Goal: Book appointment/travel/reservation

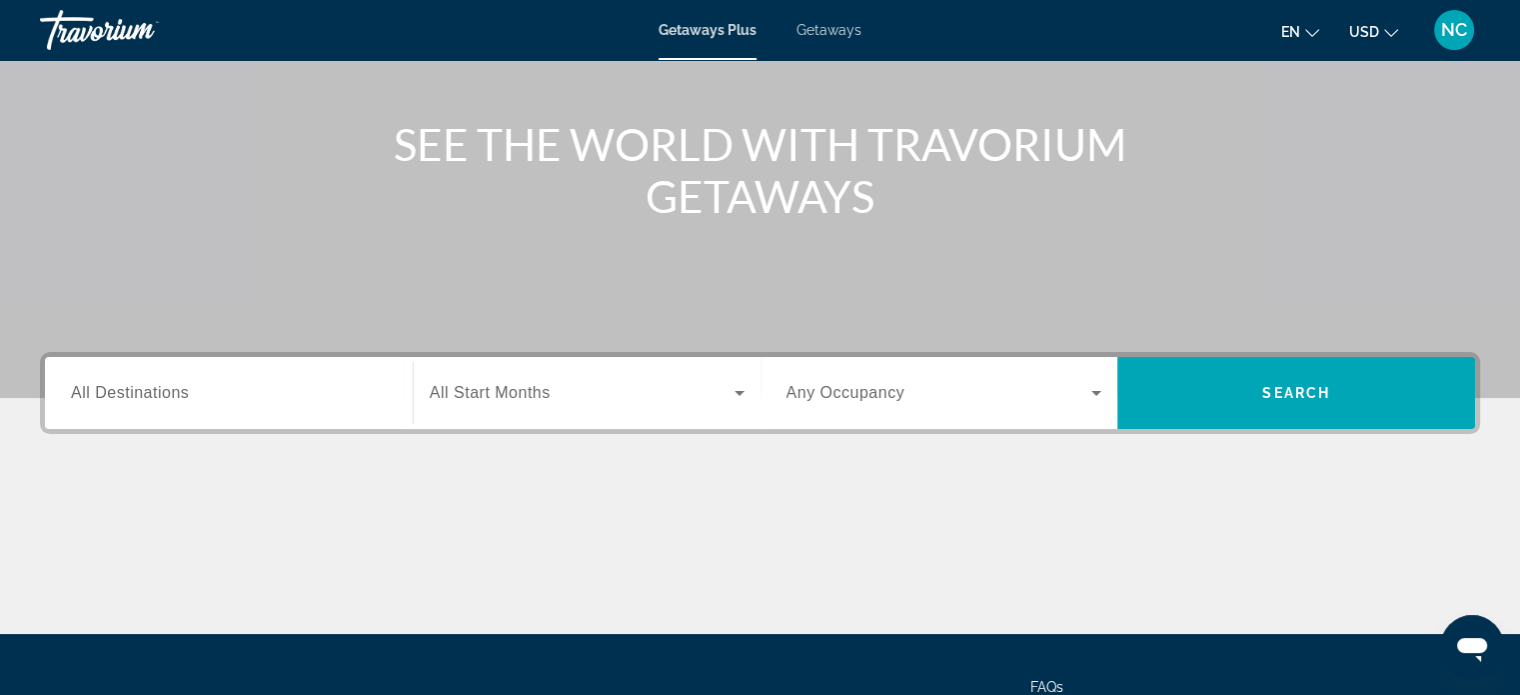
scroll to position [208, 0]
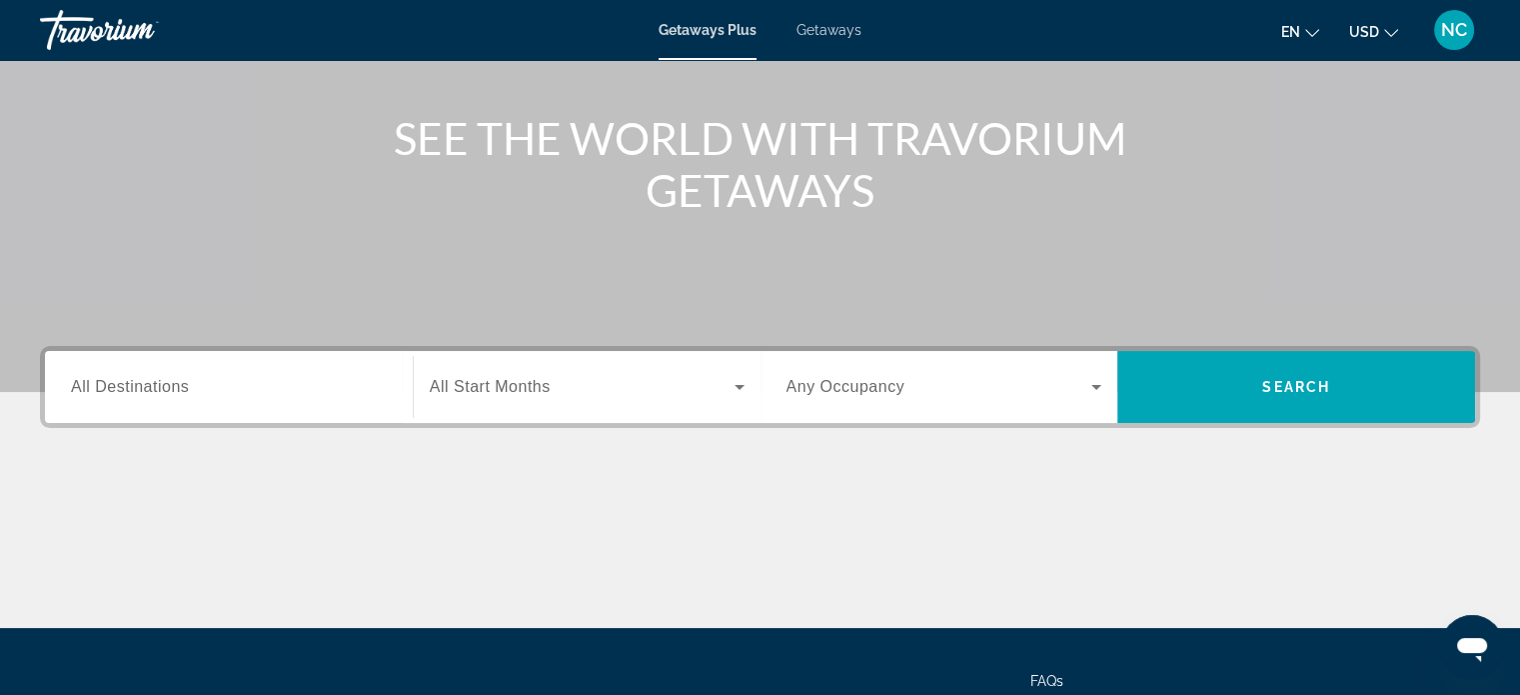
click at [364, 390] on input "Destination All Destinations" at bounding box center [229, 388] width 316 height 24
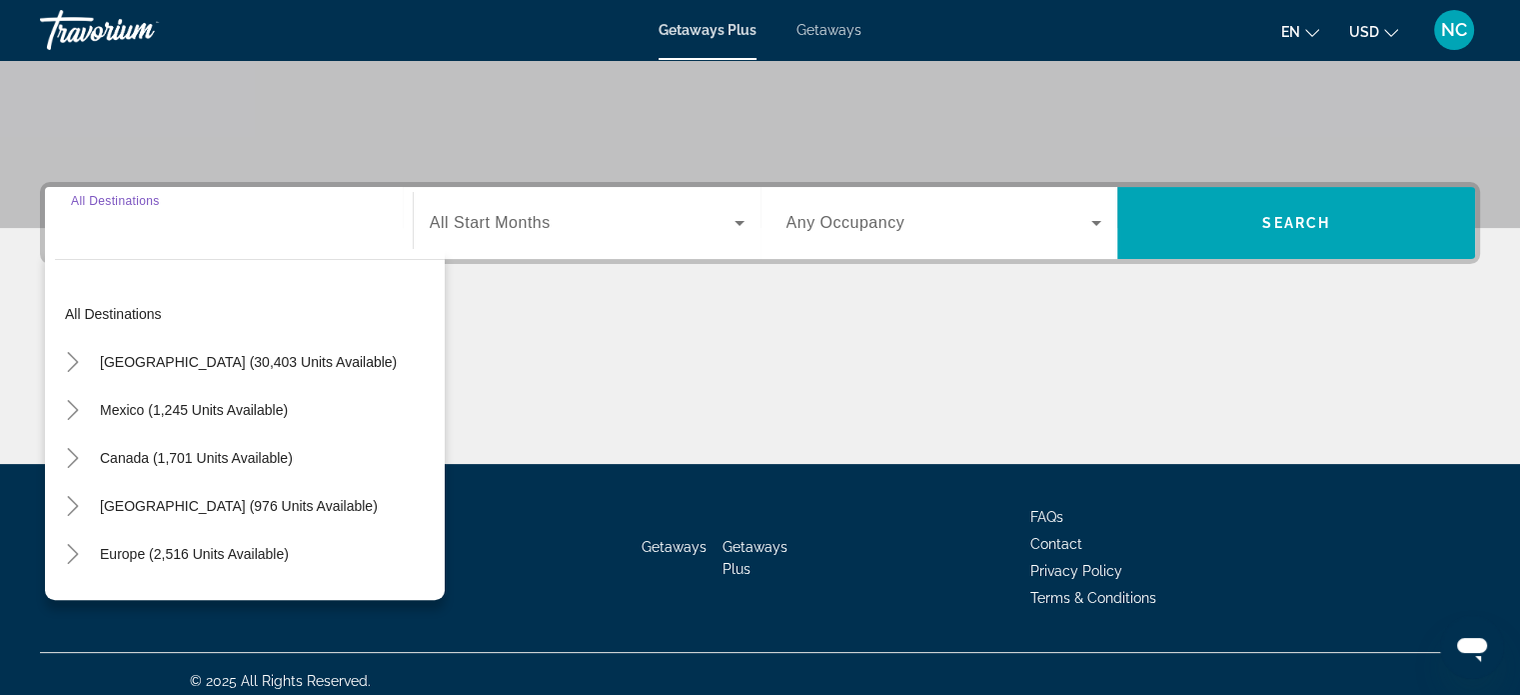
scroll to position [385, 0]
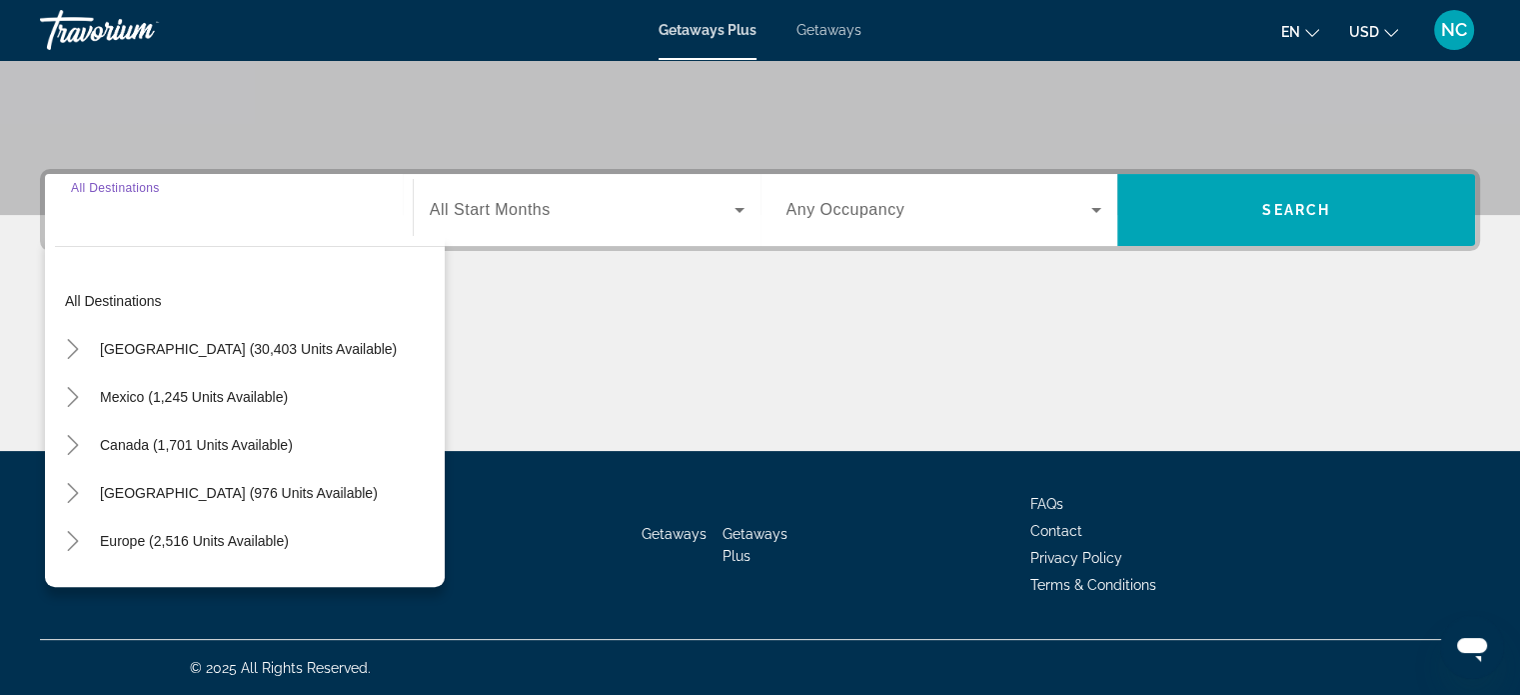
click at [276, 219] on input "Destination All Destinations" at bounding box center [229, 211] width 316 height 24
click at [68, 339] on icon "Toggle United States (30,403 units available)" at bounding box center [72, 349] width 11 height 20
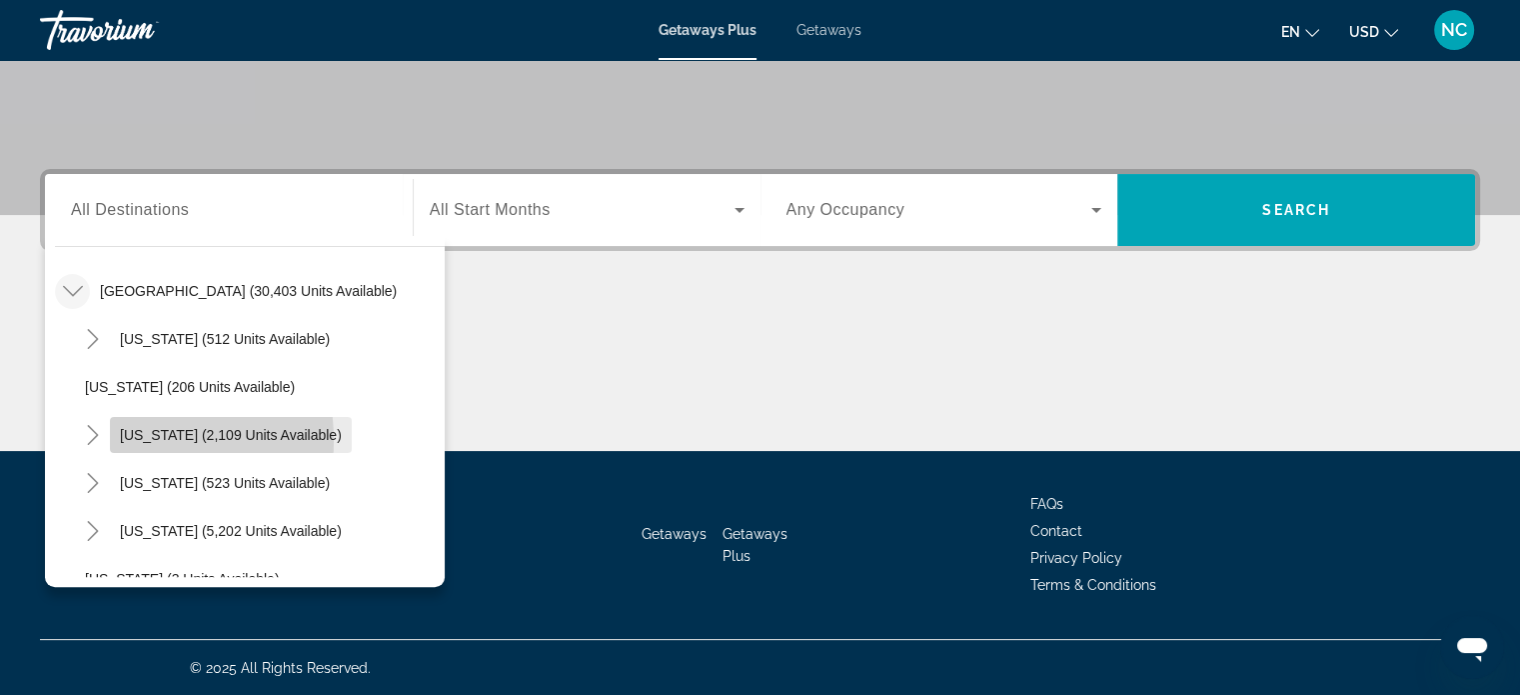
click at [112, 439] on span "Search widget" at bounding box center [231, 435] width 242 height 48
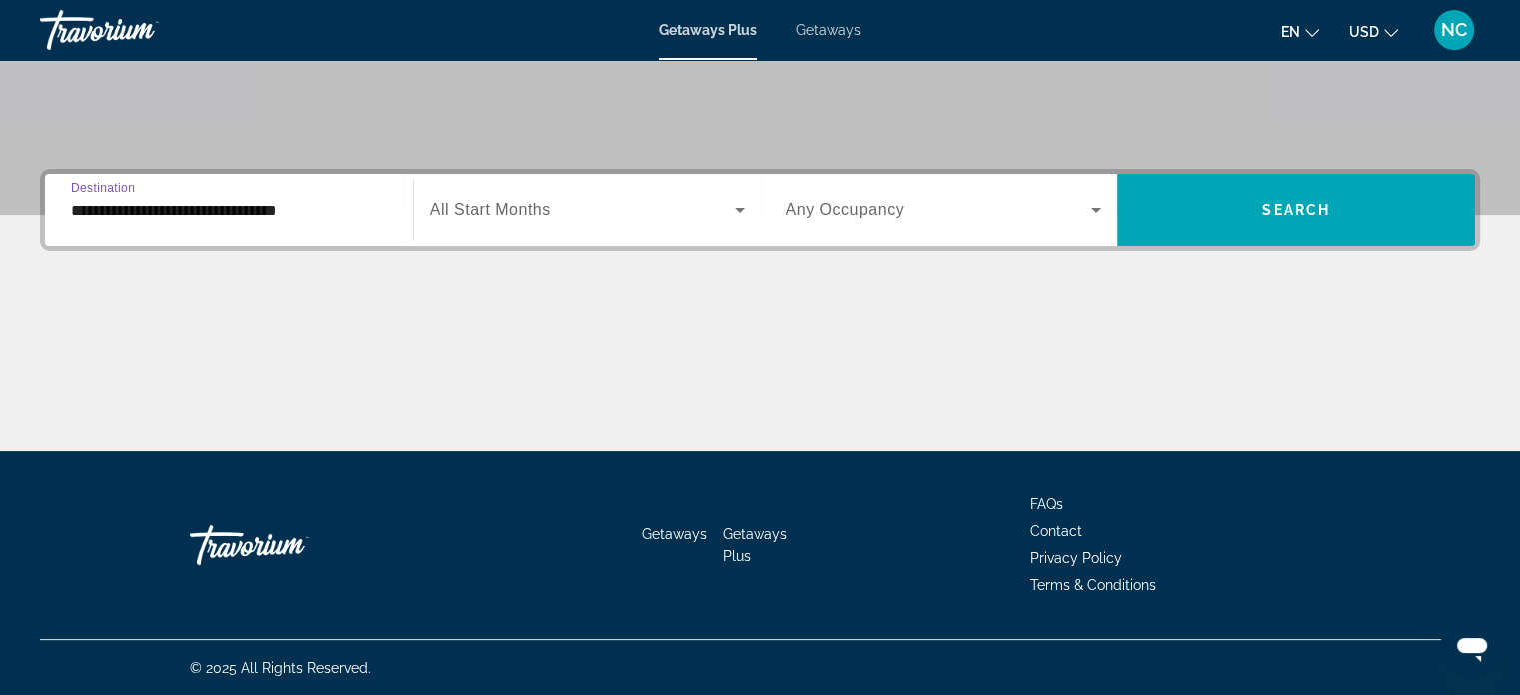
click at [172, 211] on input "**********" at bounding box center [229, 211] width 316 height 24
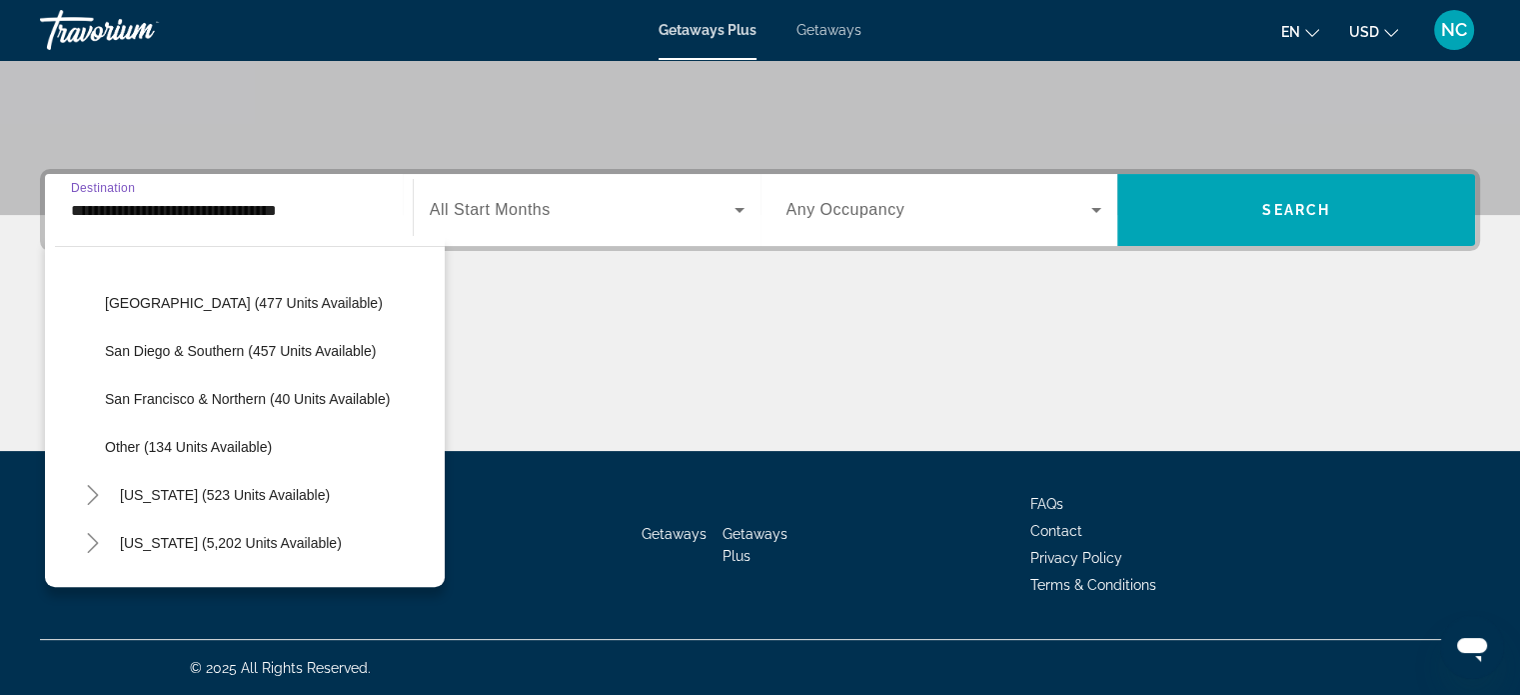
scroll to position [356, 0]
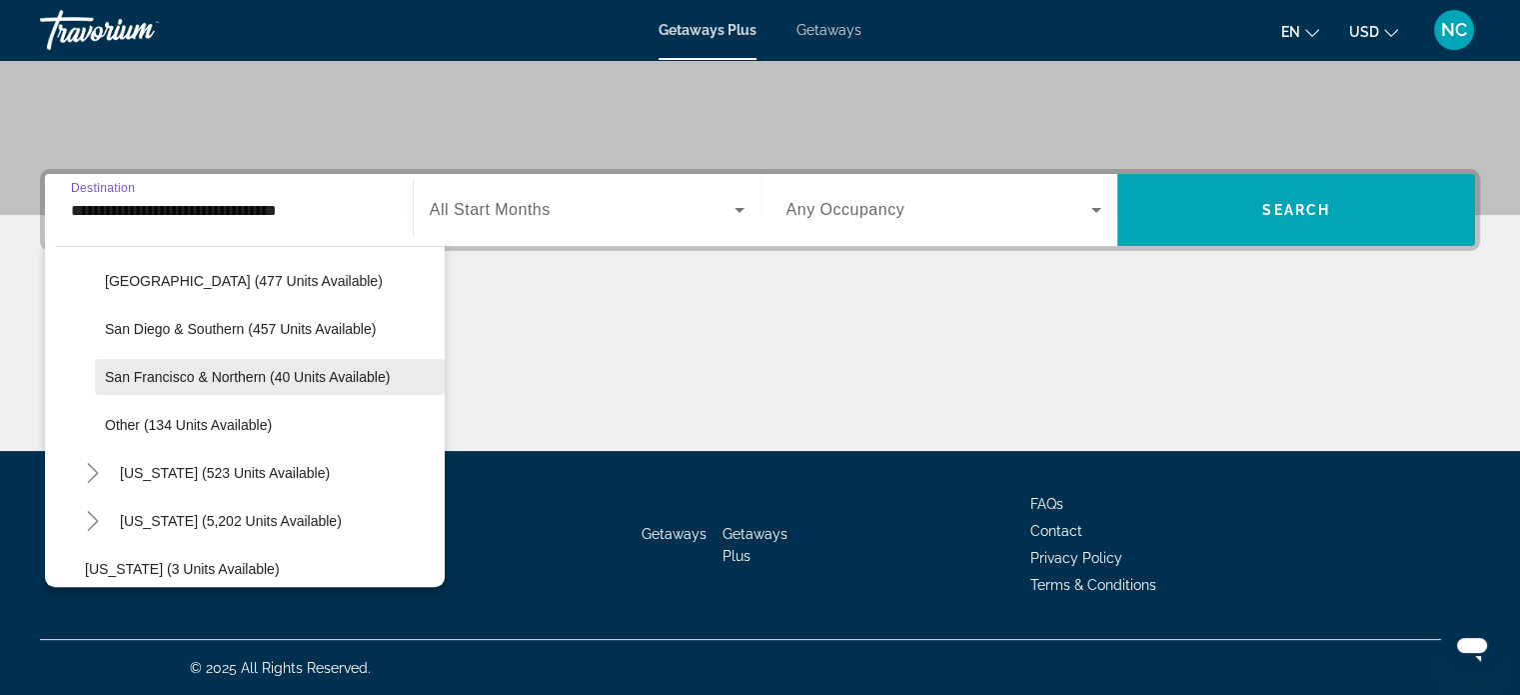
click at [190, 384] on span "Search widget" at bounding box center [270, 377] width 350 height 48
type input "**********"
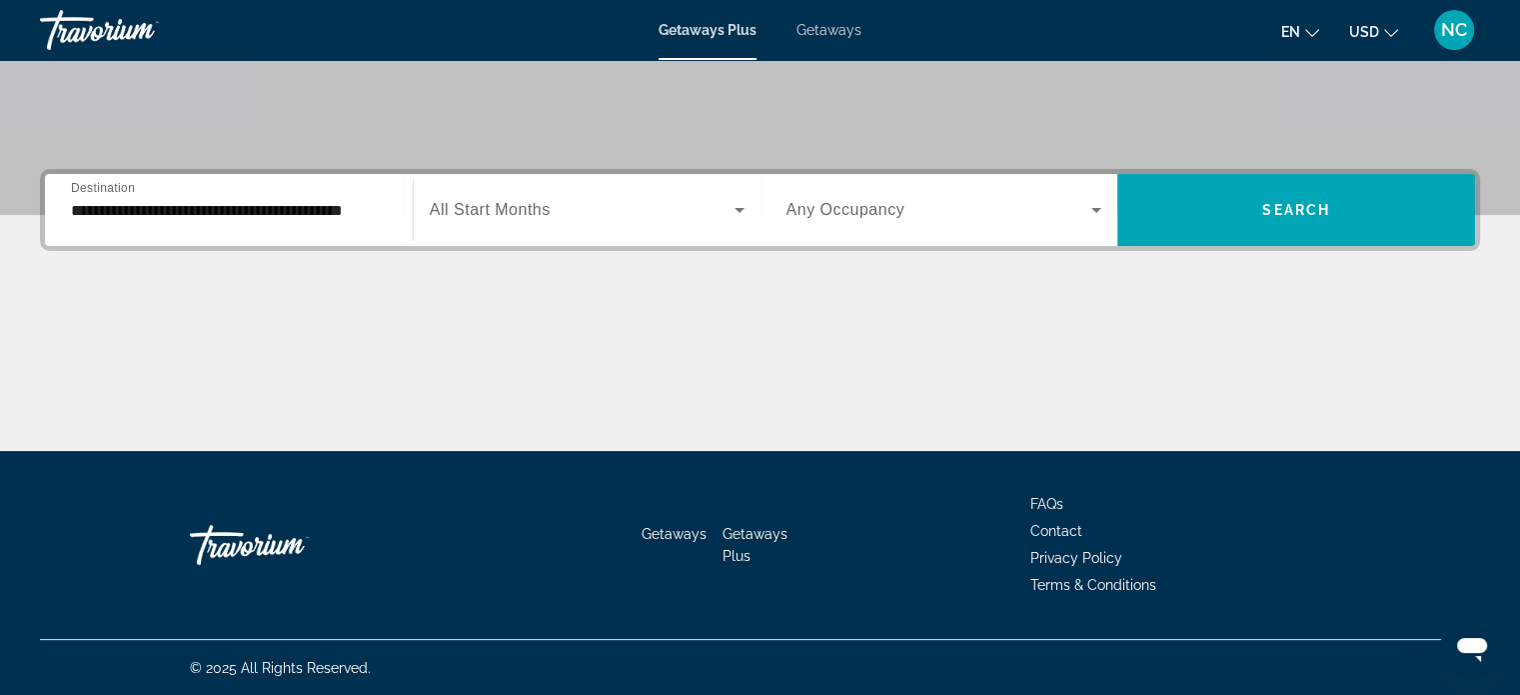
click at [689, 195] on div "Search widget" at bounding box center [587, 210] width 315 height 56
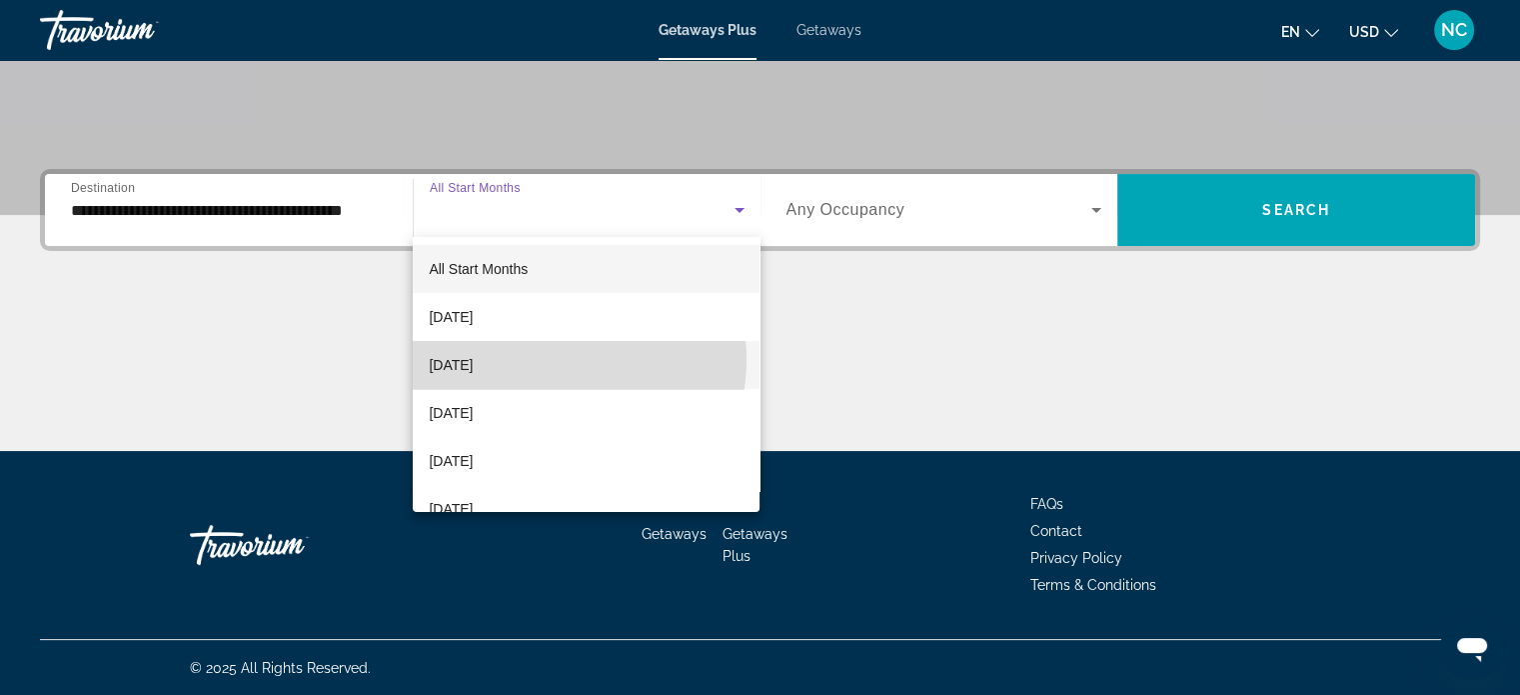
click at [538, 359] on mat-option "[DATE]" at bounding box center [586, 365] width 347 height 48
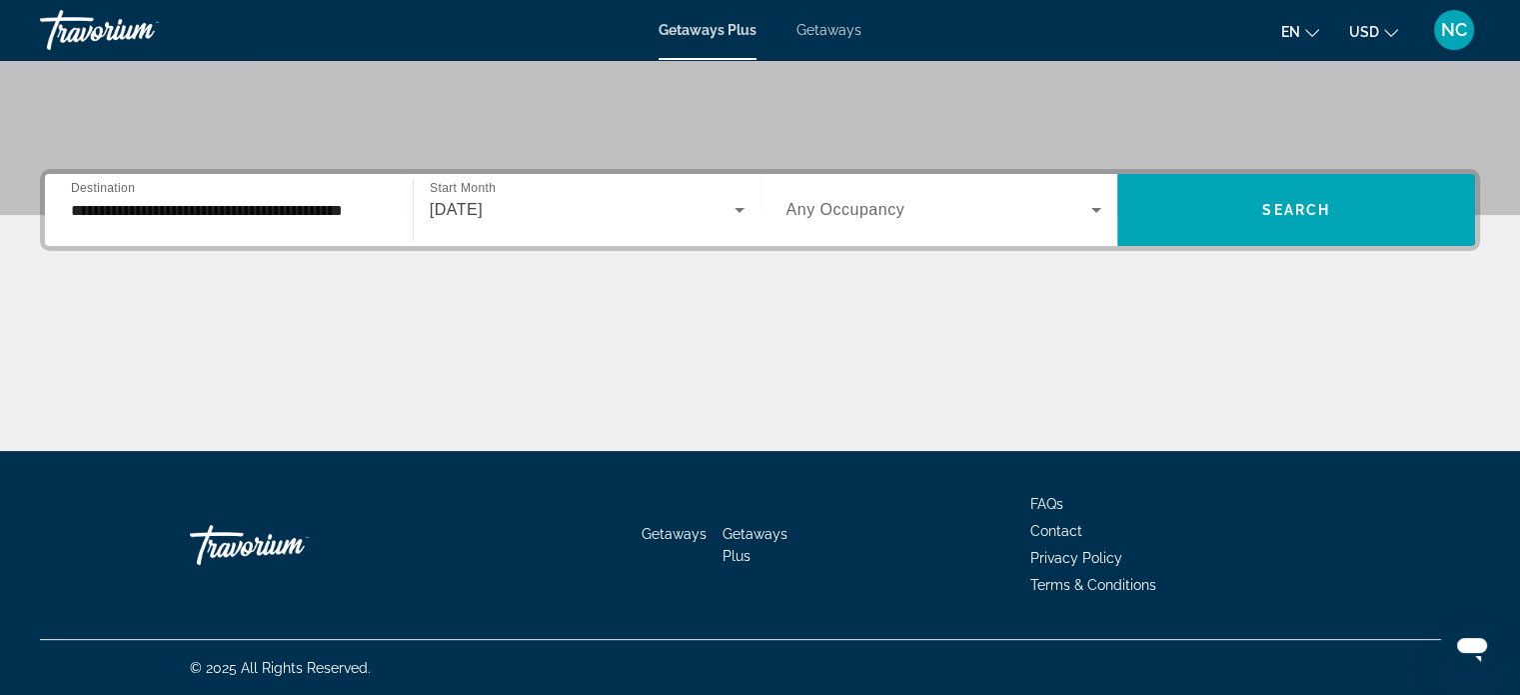
click at [1021, 187] on div "Search widget" at bounding box center [945, 210] width 316 height 56
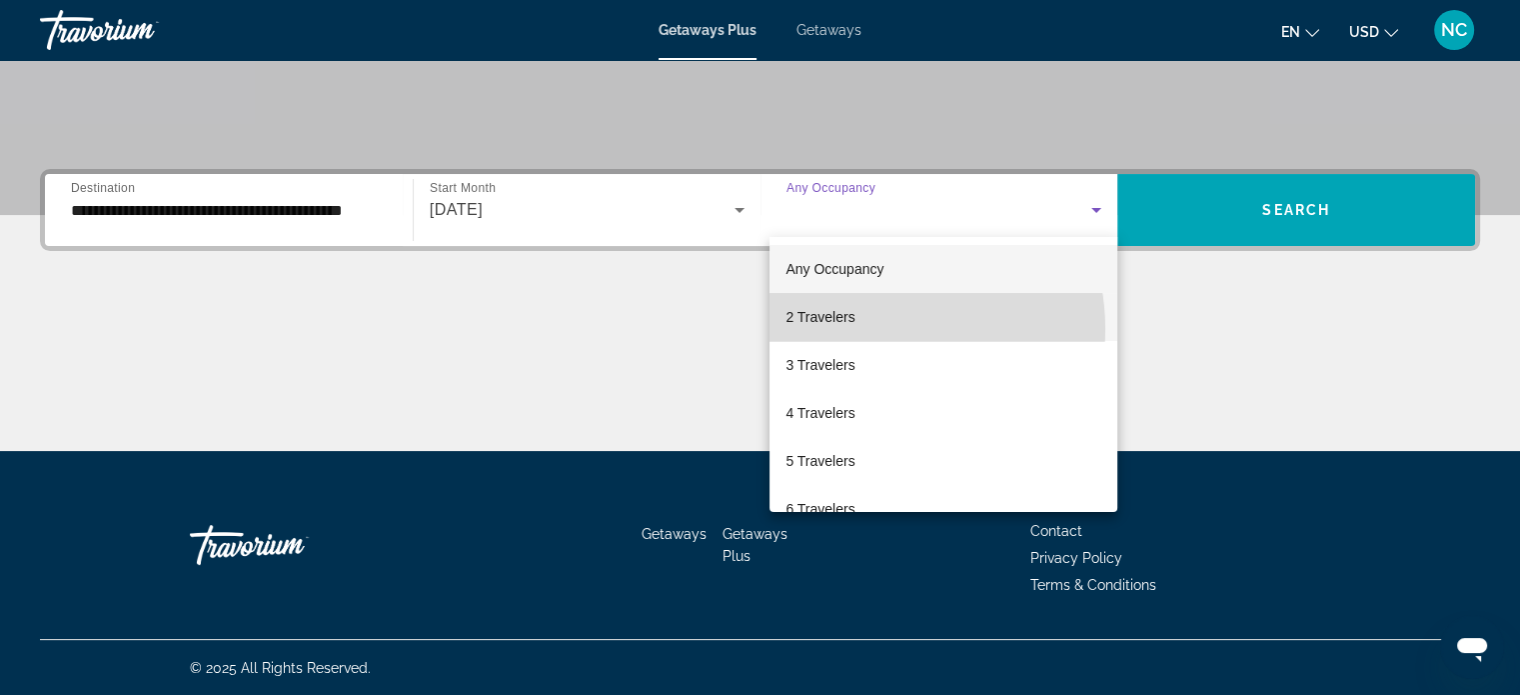
click at [871, 329] on mat-option "2 Travelers" at bounding box center [944, 317] width 348 height 48
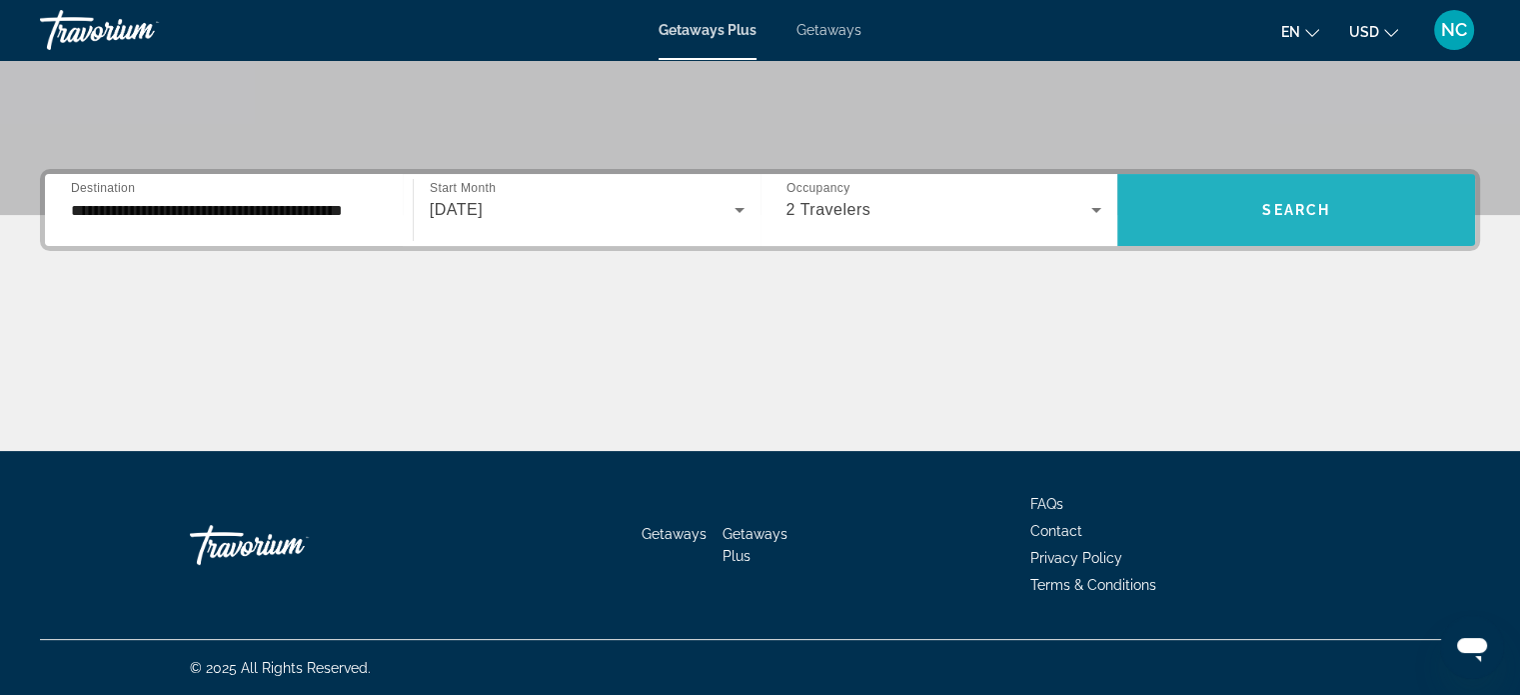
click at [1261, 225] on span "Search widget" at bounding box center [1296, 210] width 358 height 48
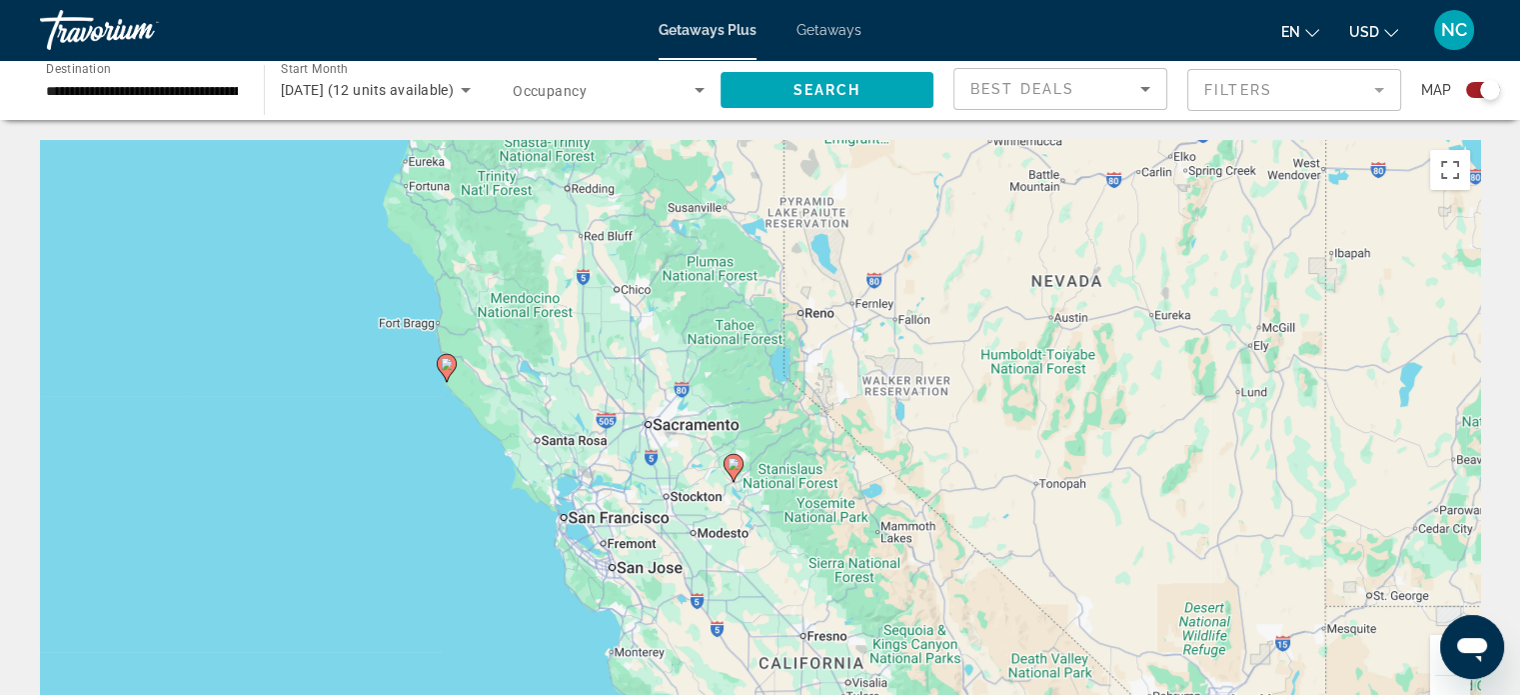
click at [446, 364] on image "Main content" at bounding box center [447, 364] width 12 height 12
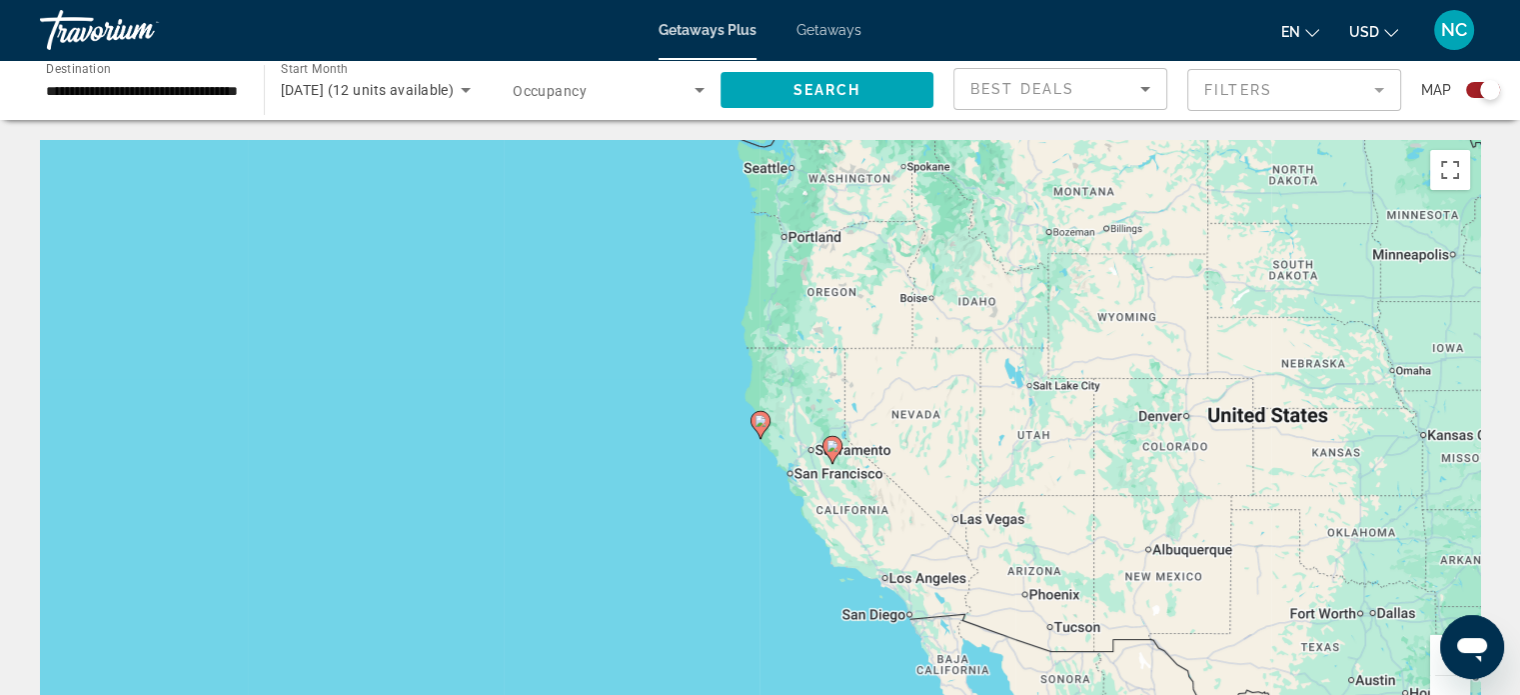
click at [760, 420] on image "Main content" at bounding box center [761, 421] width 12 height 12
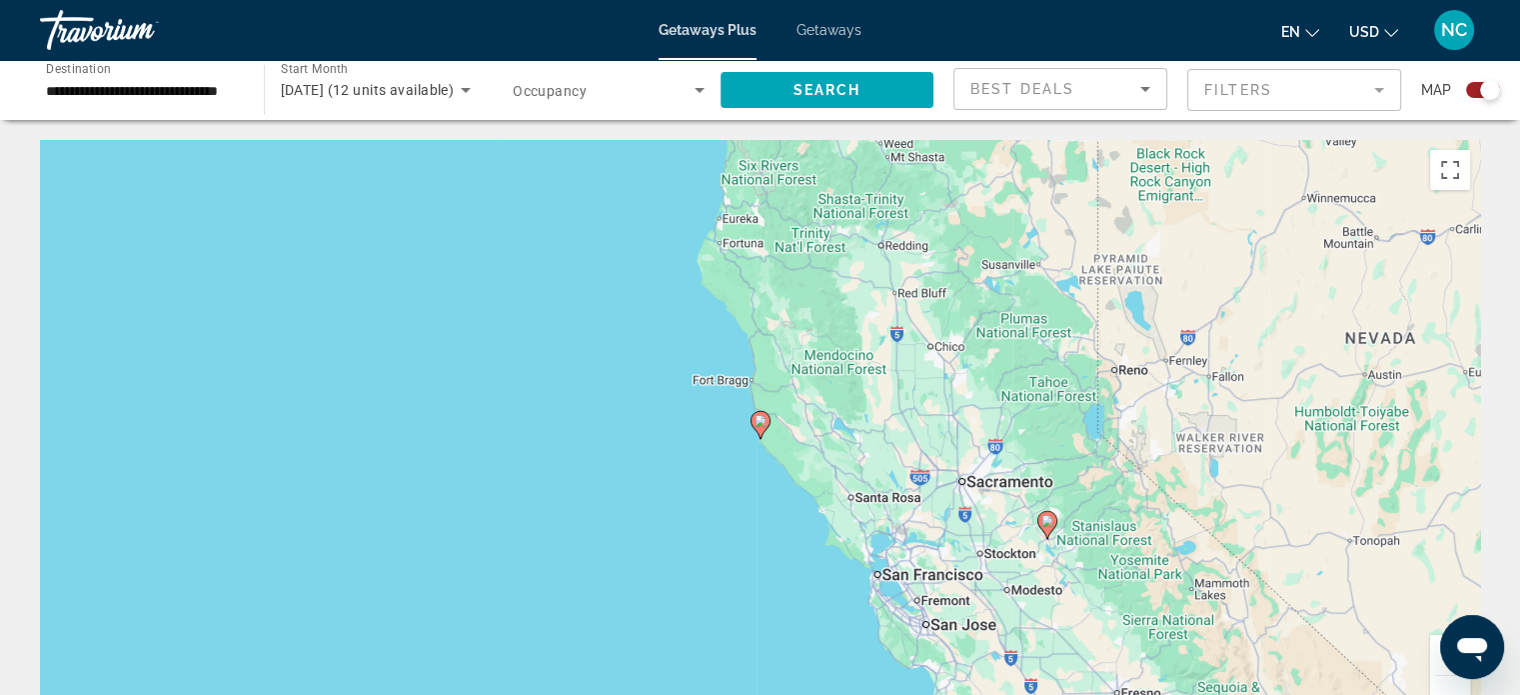
click at [760, 420] on image "Main content" at bounding box center [761, 421] width 12 height 12
type input "**********"
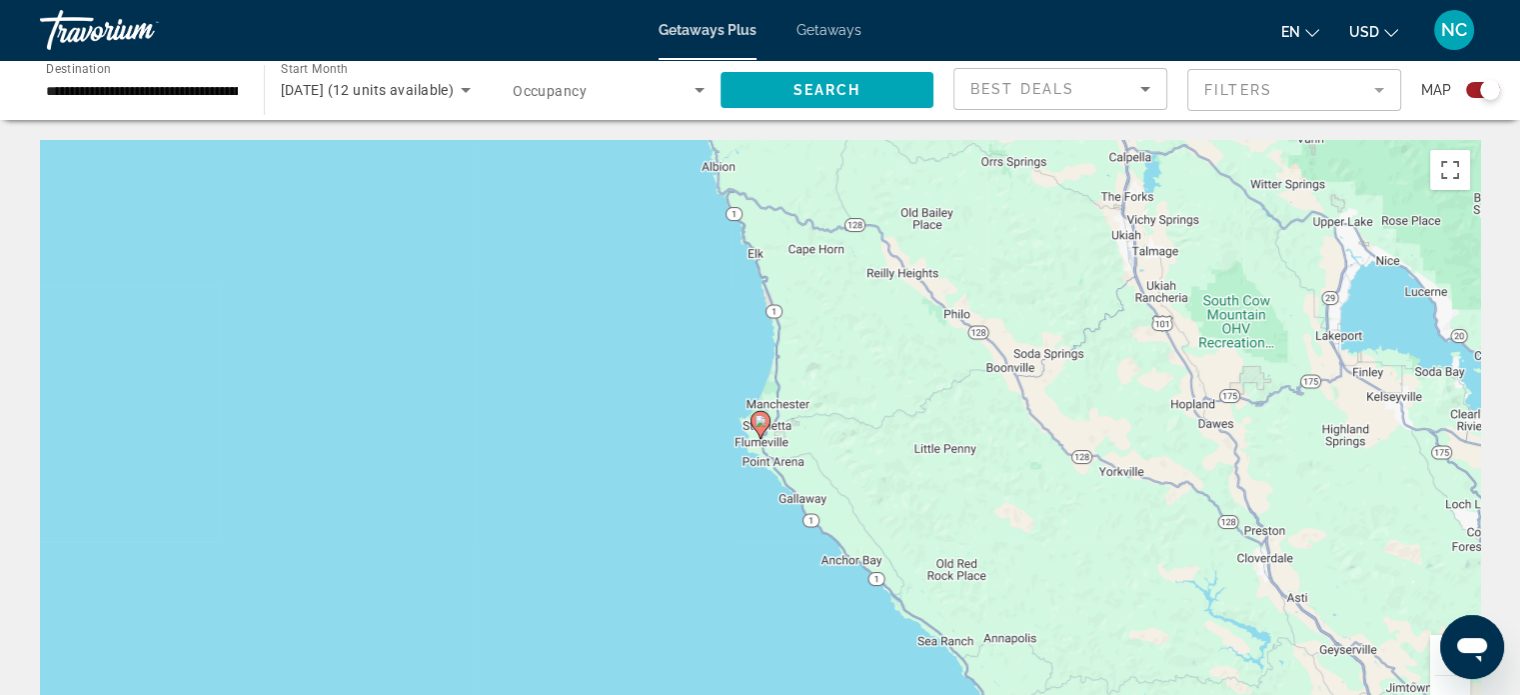
click at [762, 428] on icon "Main content" at bounding box center [760, 425] width 18 height 26
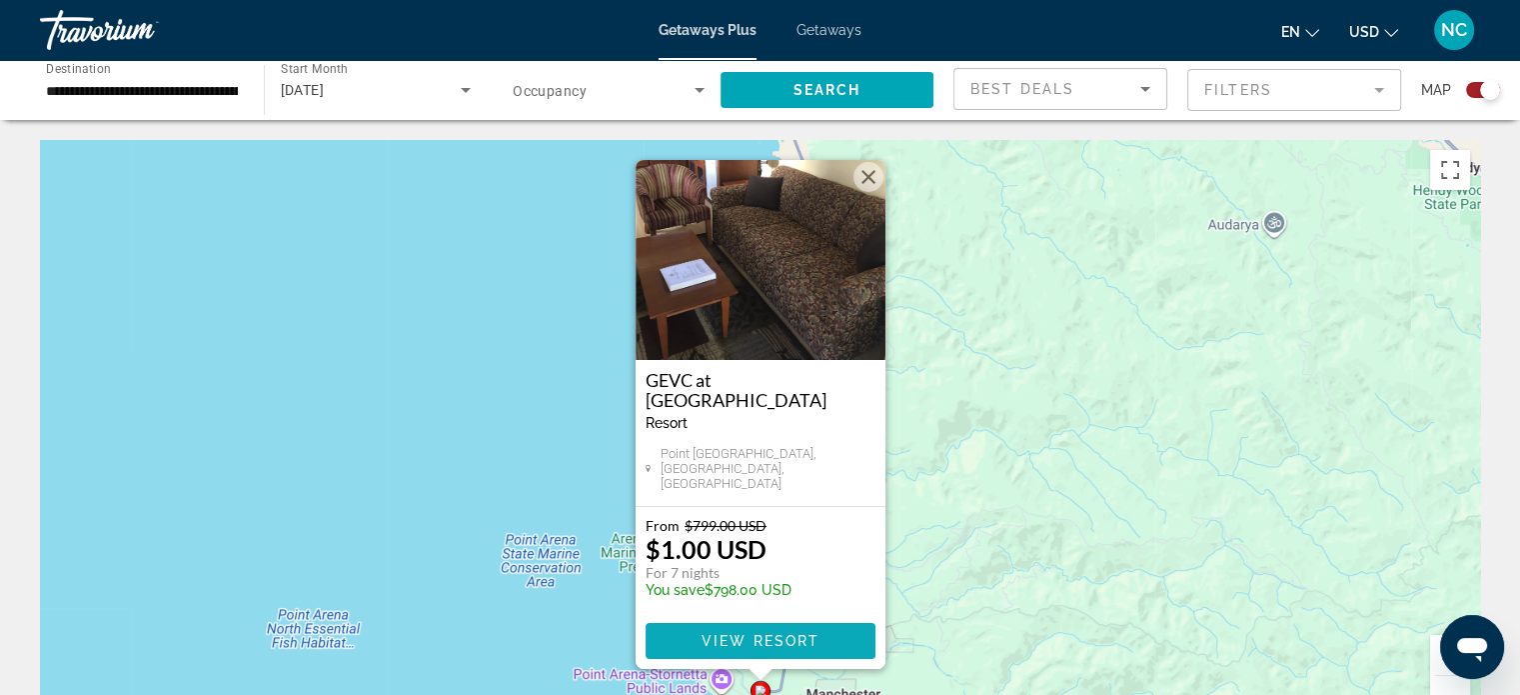
click at [775, 643] on span "View Resort" at bounding box center [760, 641] width 118 height 16
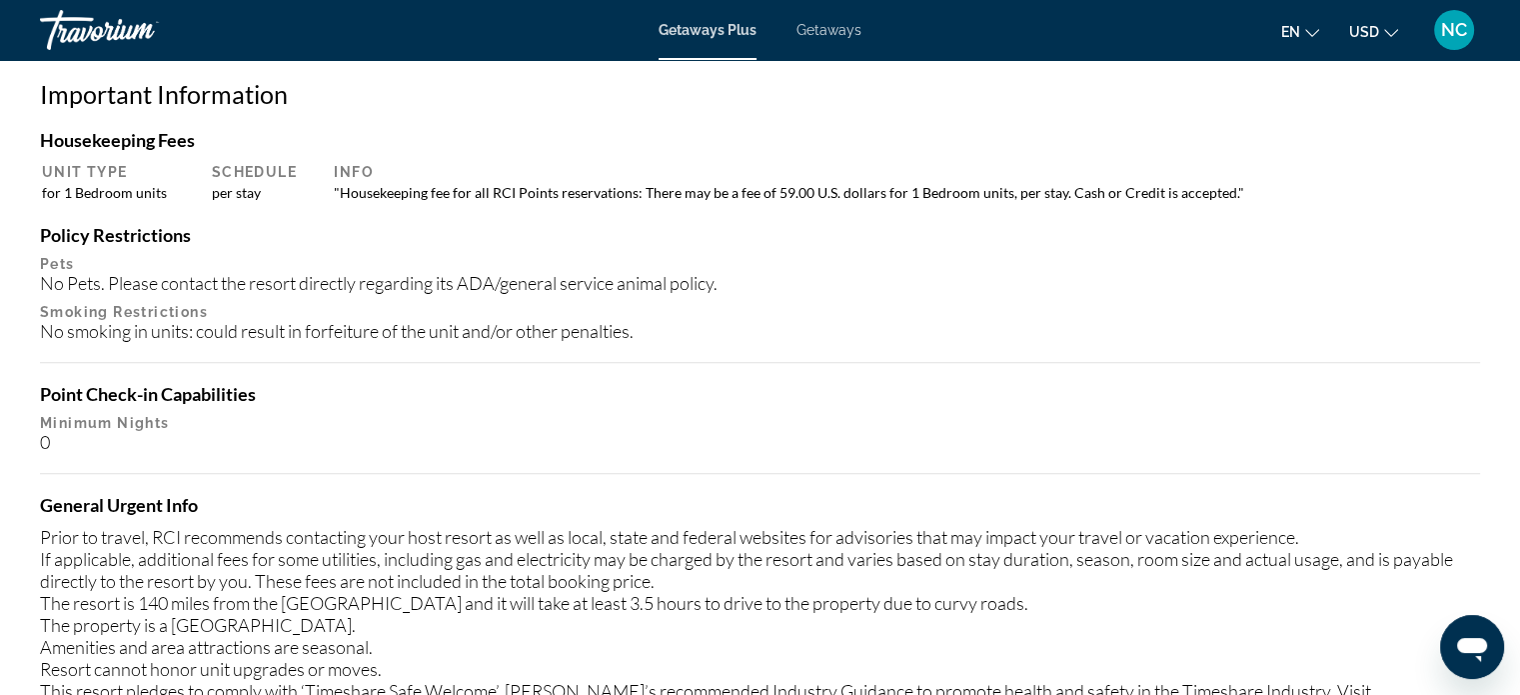
scroll to position [1952, 0]
